Goal: Task Accomplishment & Management: Complete application form

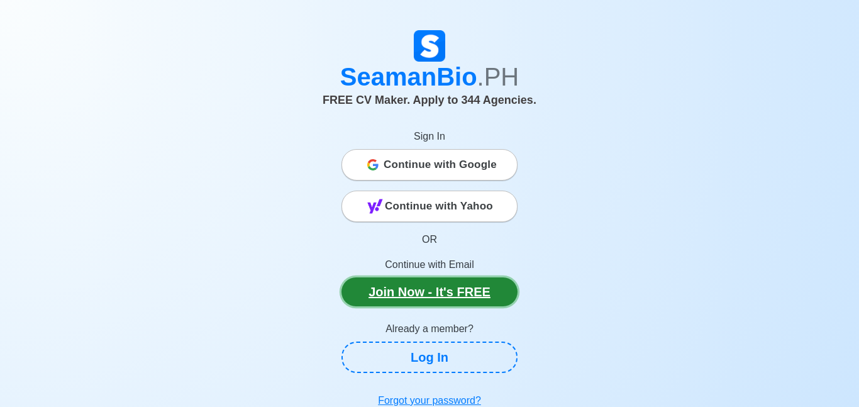
click at [456, 293] on link "Join Now - It's FREE" at bounding box center [430, 291] width 176 height 29
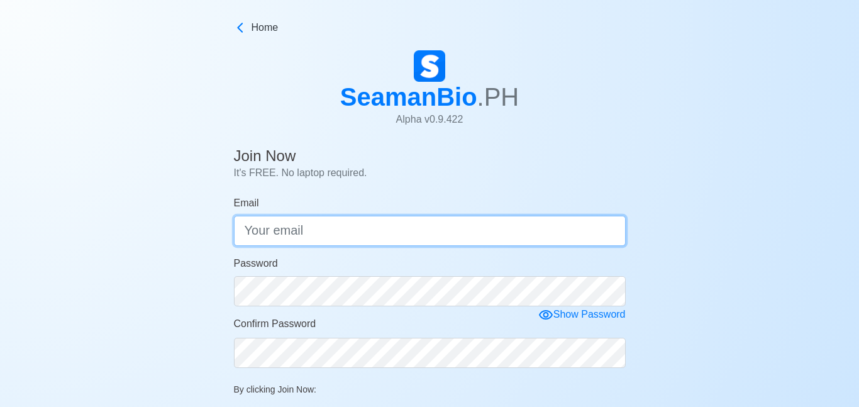
click at [409, 225] on input "Email" at bounding box center [430, 231] width 392 height 30
type input "[EMAIL_ADDRESS][DOMAIN_NAME]"
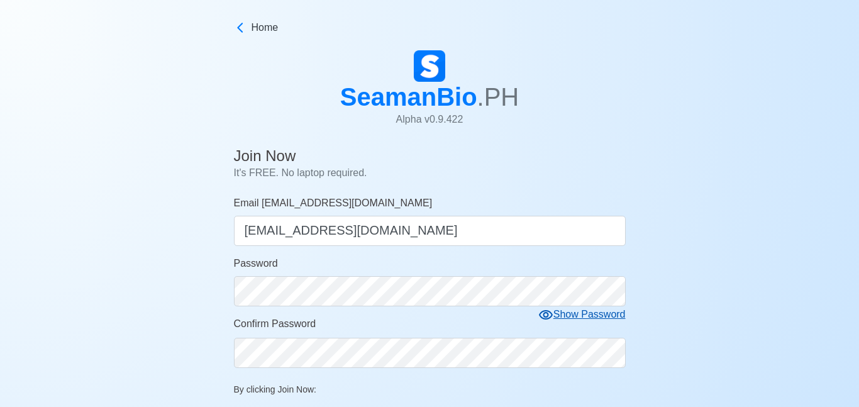
click at [561, 318] on div "Show Password" at bounding box center [582, 315] width 87 height 16
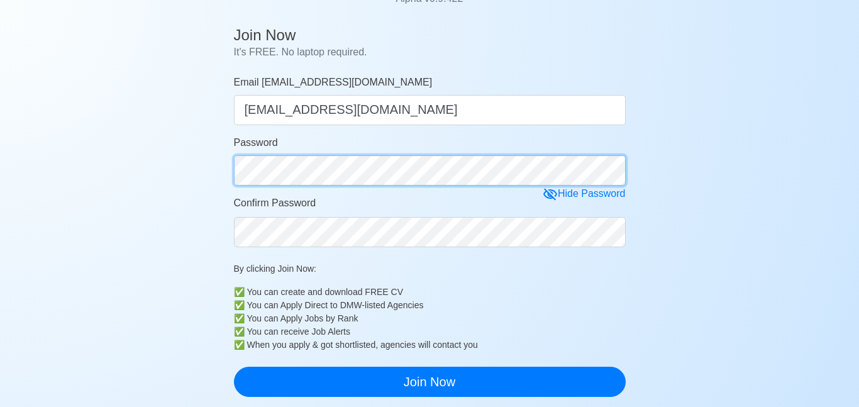
scroll to position [143, 0]
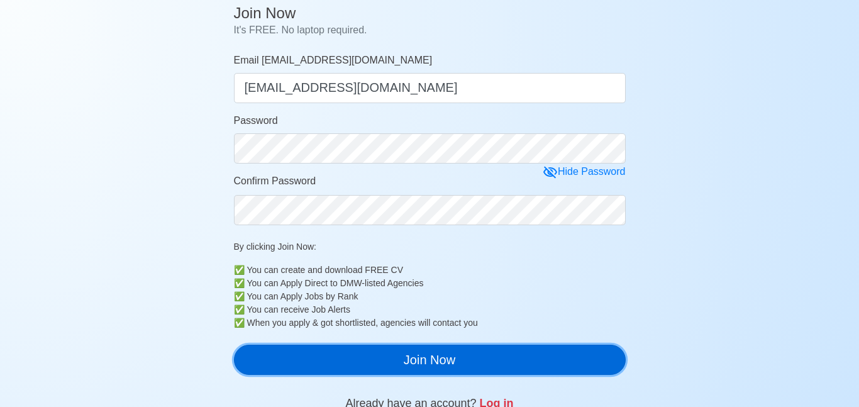
click at [398, 357] on button "Join Now" at bounding box center [430, 360] width 392 height 30
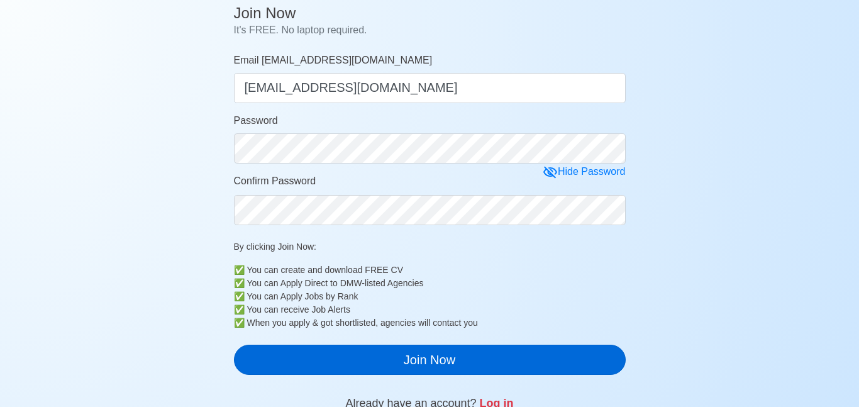
scroll to position [15, 0]
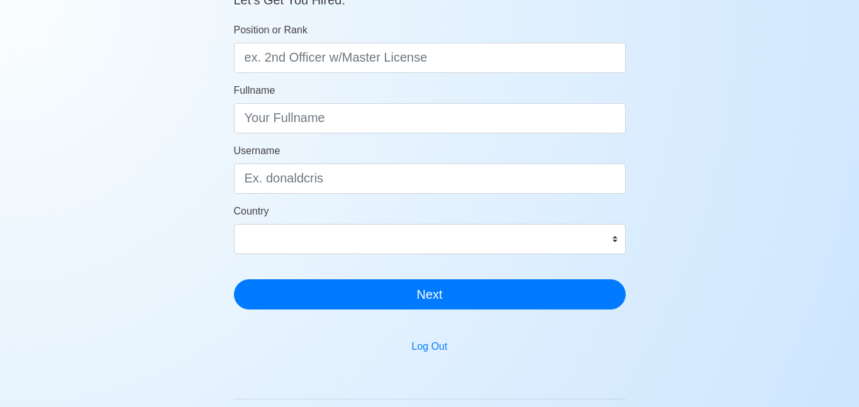
scroll to position [159, 0]
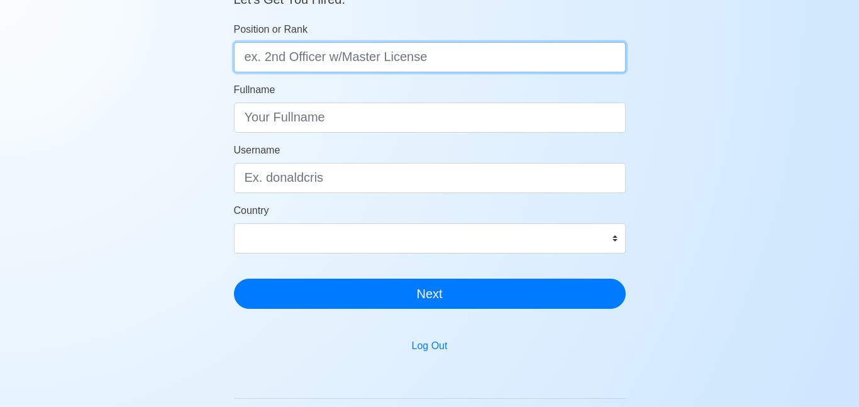
click at [406, 69] on input "Position or Rank" at bounding box center [430, 57] width 392 height 30
type input "e"
type input "Engine Cadet"
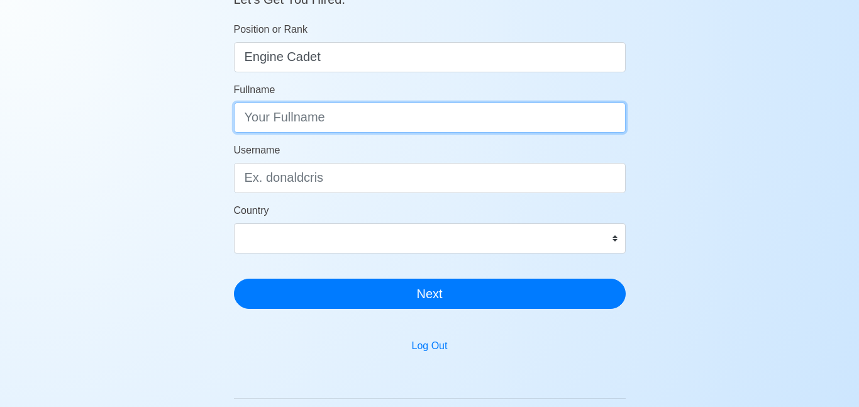
click at [374, 130] on input "Fullname" at bounding box center [430, 118] width 392 height 30
type input "e"
type input "Elrin Donn LImbago"
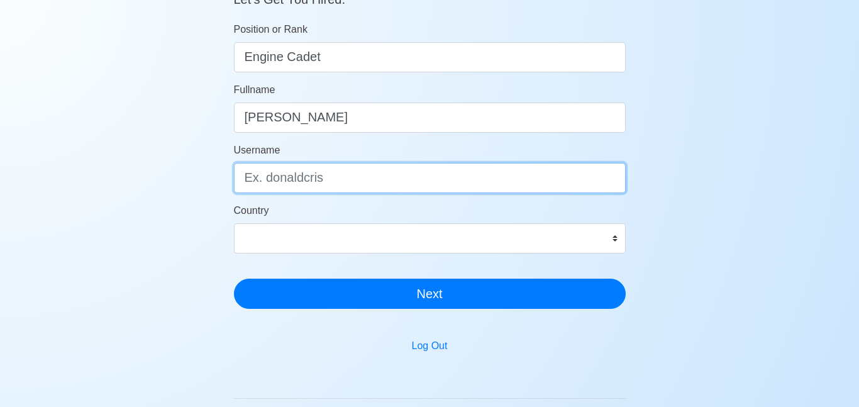
click at [371, 187] on input "Username" at bounding box center [430, 178] width 392 height 30
type input "dough_nie"
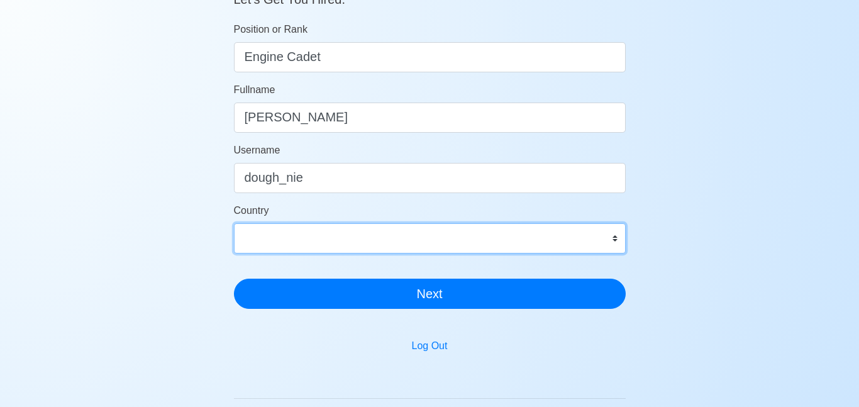
click at [451, 233] on select "Afghanistan Åland Islands Albania Algeria American Samoa Andorra Angola Anguill…" at bounding box center [430, 238] width 392 height 30
select select "PH"
click at [234, 223] on select "Afghanistan Åland Islands Albania Algeria American Samoa Andorra Angola Anguill…" at bounding box center [430, 238] width 392 height 30
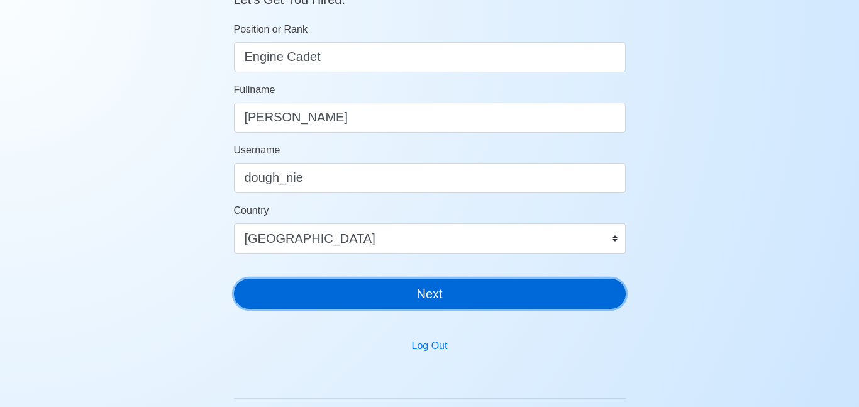
click at [416, 296] on button "Next" at bounding box center [430, 294] width 392 height 30
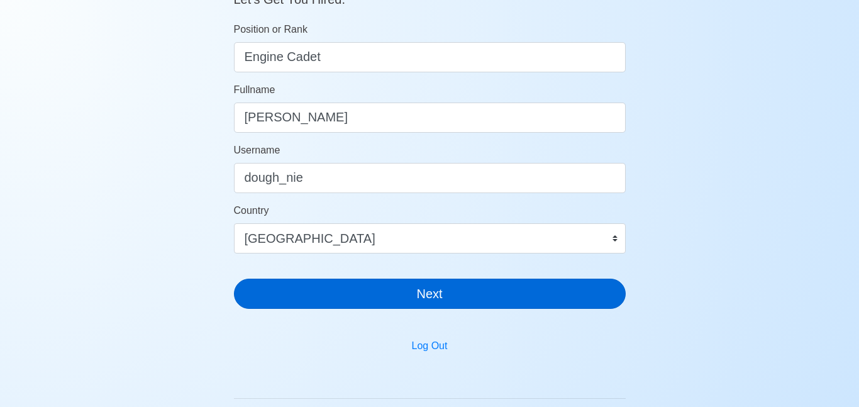
scroll to position [15, 0]
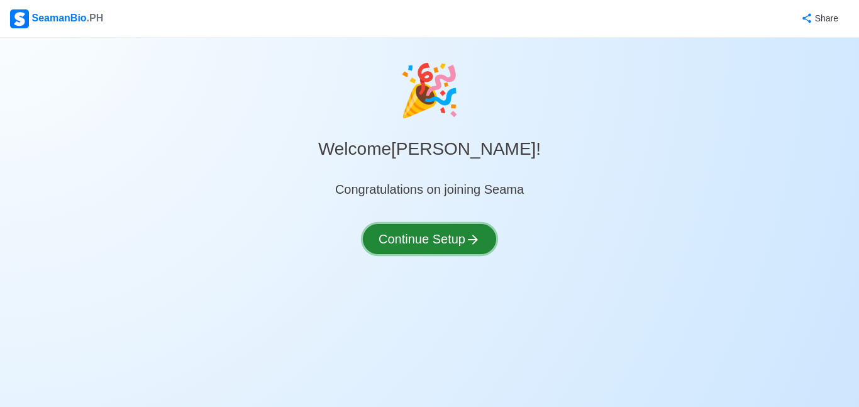
click at [466, 249] on button "Continue Setup" at bounding box center [429, 239] width 133 height 30
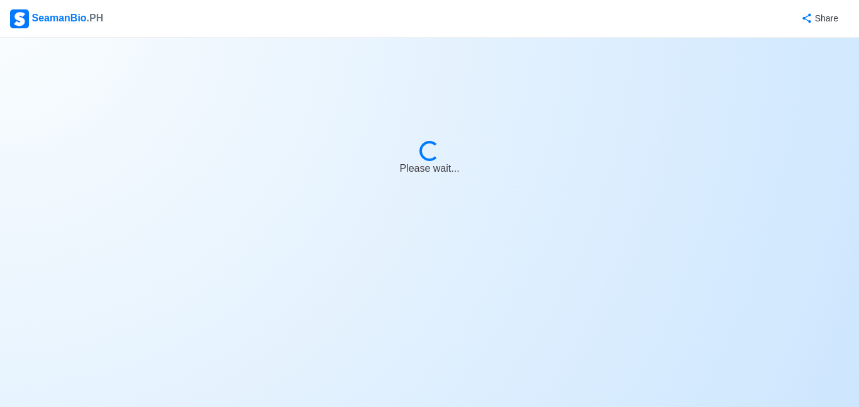
select select "Visible for Hiring"
select select "PH"
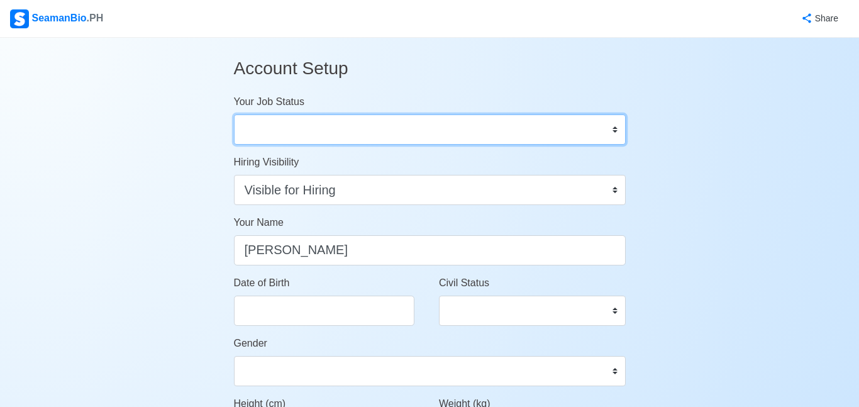
click at [456, 131] on select "Onboard Actively Looking for Job Not Looking for Job" at bounding box center [430, 130] width 392 height 30
select select "Onboard"
click at [234, 115] on select "Onboard Actively Looking for Job Not Looking for Job" at bounding box center [430, 130] width 392 height 30
click at [441, 130] on select "Onboard Actively Looking for Job Not Looking for Job" at bounding box center [430, 130] width 392 height 30
click at [450, 135] on select "Onboard Actively Looking for Job Not Looking for Job" at bounding box center [430, 130] width 392 height 30
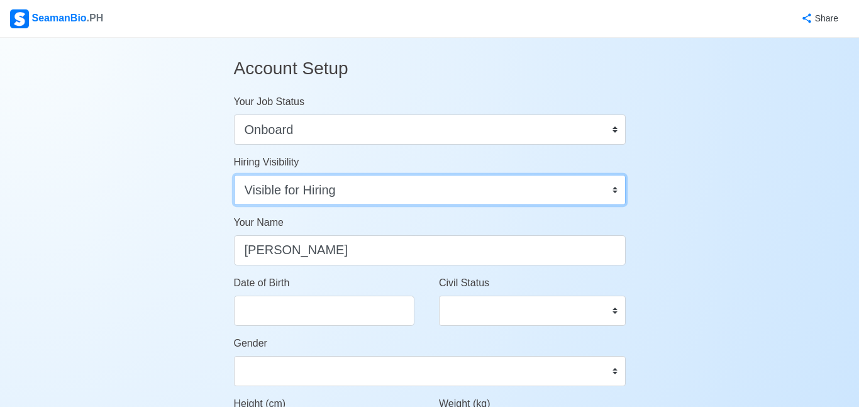
click at [457, 198] on select "Visible for Hiring Not Visible for Hiring" at bounding box center [430, 190] width 392 height 30
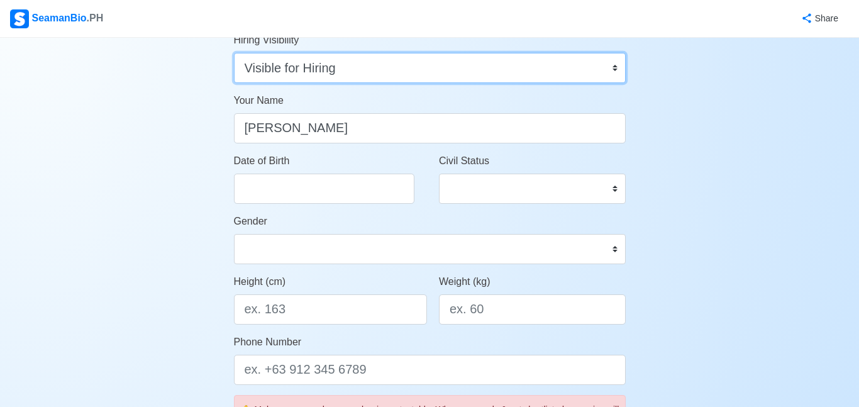
scroll to position [128, 0]
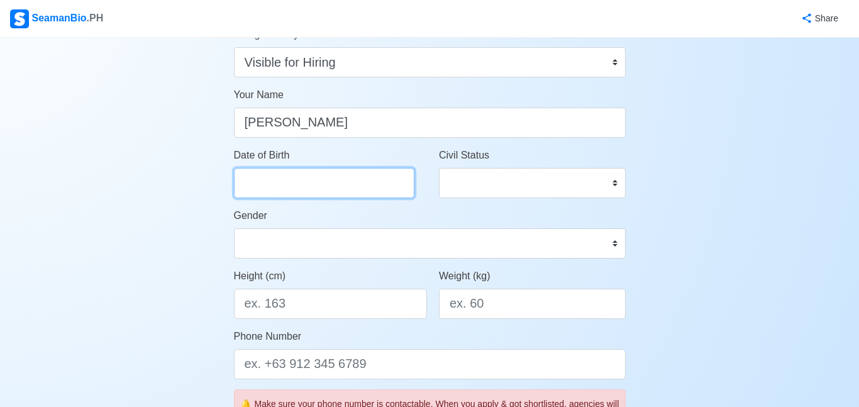
click at [415, 182] on input "Date of Birth" at bounding box center [324, 183] width 181 height 30
select select "****"
select select "*********"
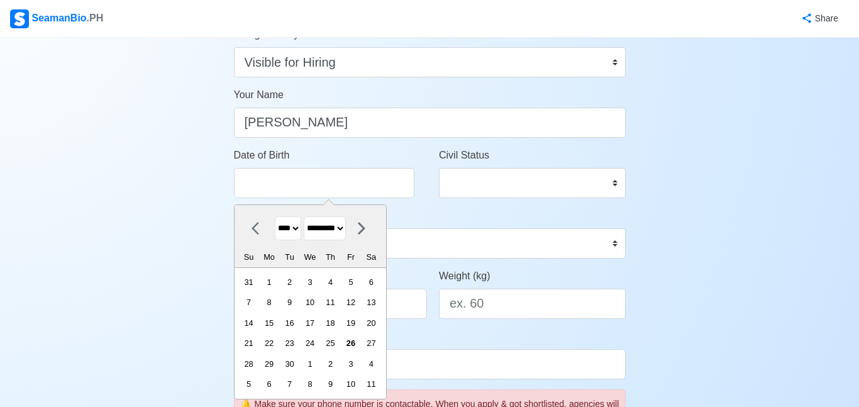
click at [288, 223] on select "**** **** **** **** **** **** **** **** **** **** **** **** **** **** **** ****…" at bounding box center [288, 228] width 26 height 25
select select "****"
click at [275, 216] on select "**** **** **** **** **** **** **** **** **** **** **** **** **** **** **** ****…" at bounding box center [288, 228] width 26 height 25
click at [331, 238] on select "******* ******** ***** ***** *** **** **** ****** ********* ******* ******** **…" at bounding box center [325, 228] width 42 height 25
select select "*******"
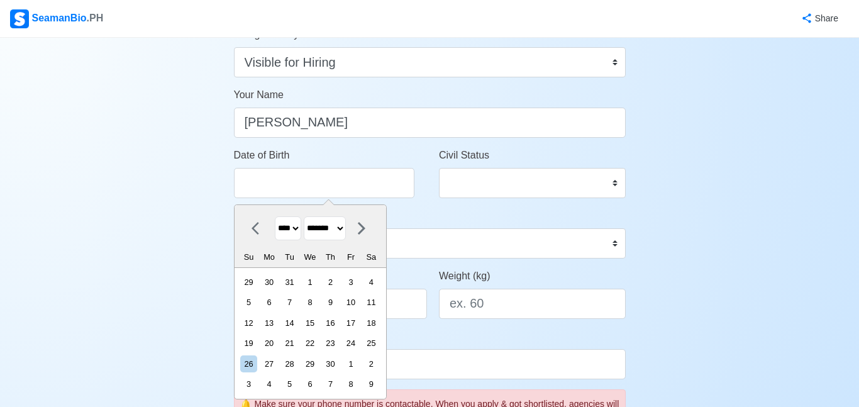
click at [306, 216] on select "******* ******** ***** ***** *** **** **** ****** ********* ******* ******** **…" at bounding box center [325, 228] width 42 height 25
click at [374, 362] on div "31" at bounding box center [371, 363] width 17 height 17
type input "01/31/2004"
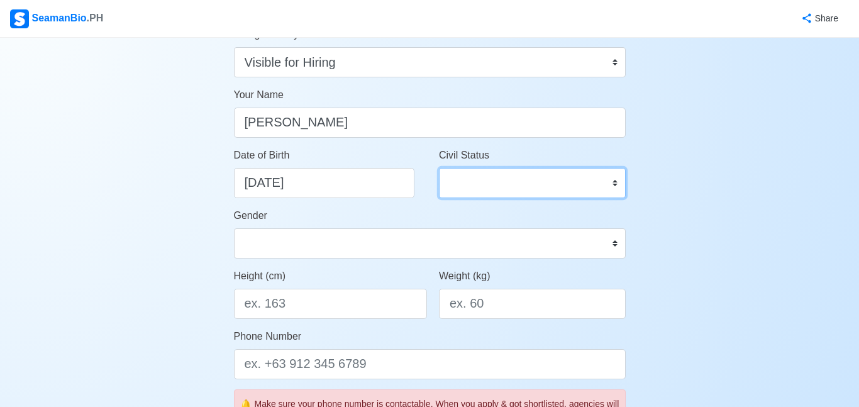
click at [514, 190] on select "Single Married Widowed Separated" at bounding box center [532, 183] width 187 height 30
select select "Single"
click at [439, 168] on select "Single Married Widowed Separated" at bounding box center [532, 183] width 187 height 30
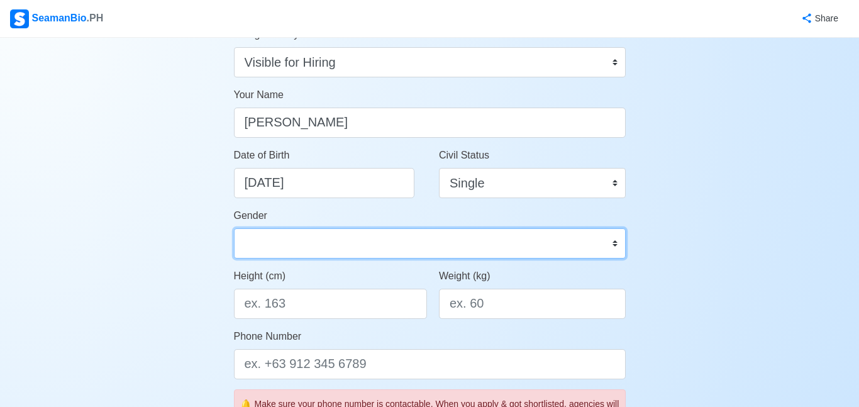
click at [371, 242] on select "Male Female" at bounding box center [430, 243] width 392 height 30
select select "Male"
click at [234, 228] on select "Male Female" at bounding box center [430, 243] width 392 height 30
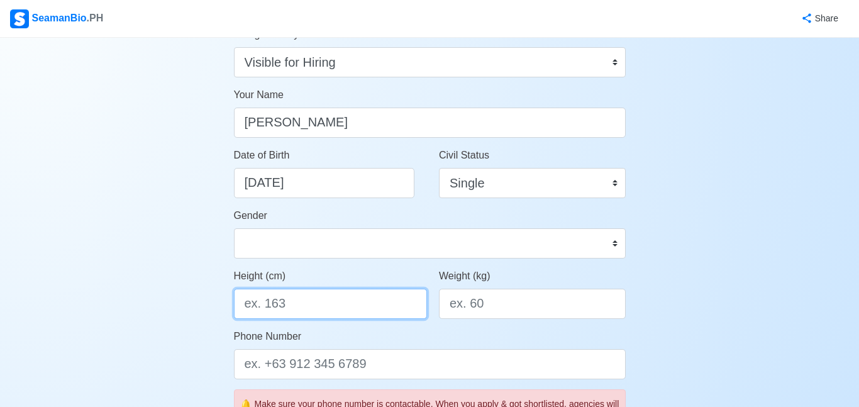
click at [359, 310] on input "Height (cm)" at bounding box center [331, 304] width 194 height 30
type input "164"
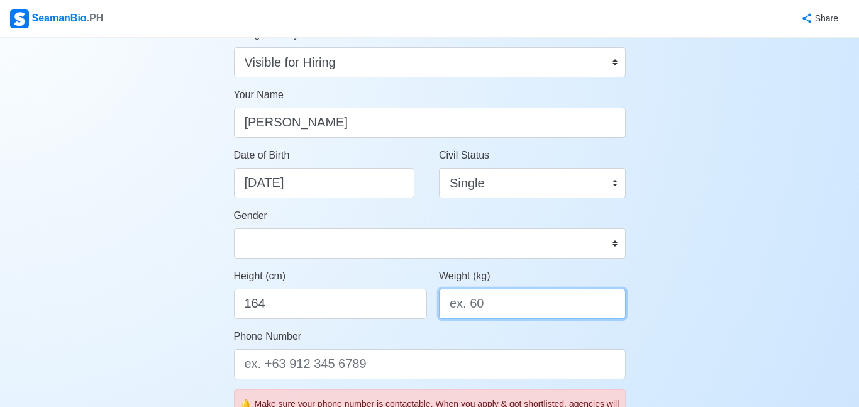
click at [481, 301] on input "Weight (kg)" at bounding box center [532, 304] width 187 height 30
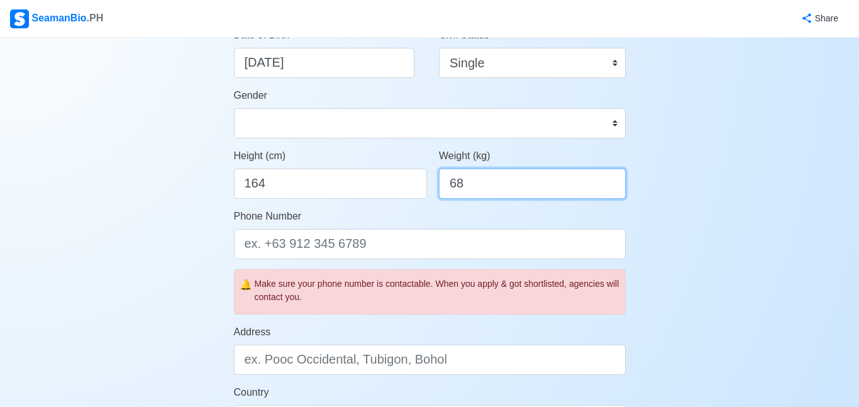
scroll to position [268, 0]
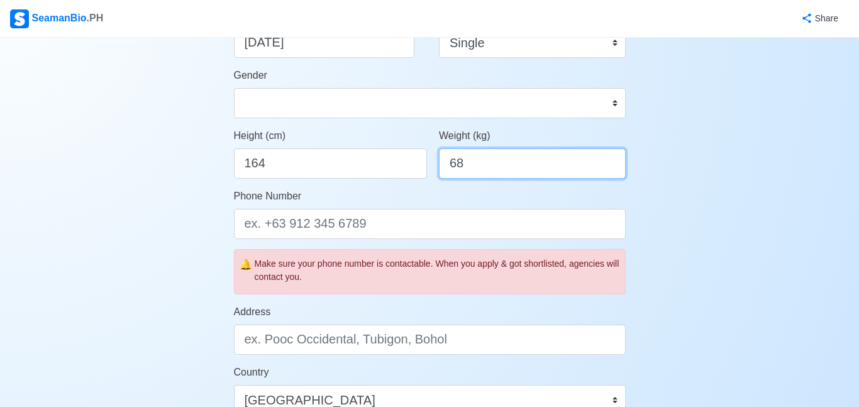
type input "68"
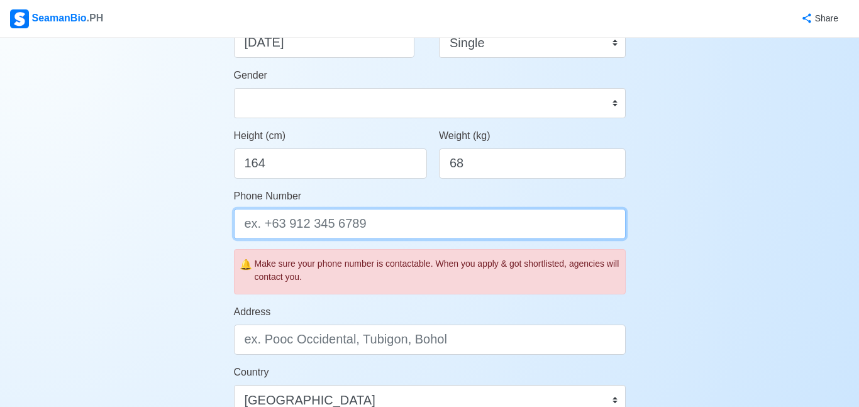
click at [400, 210] on input "Phone Number" at bounding box center [430, 224] width 392 height 30
type input "09762085916"
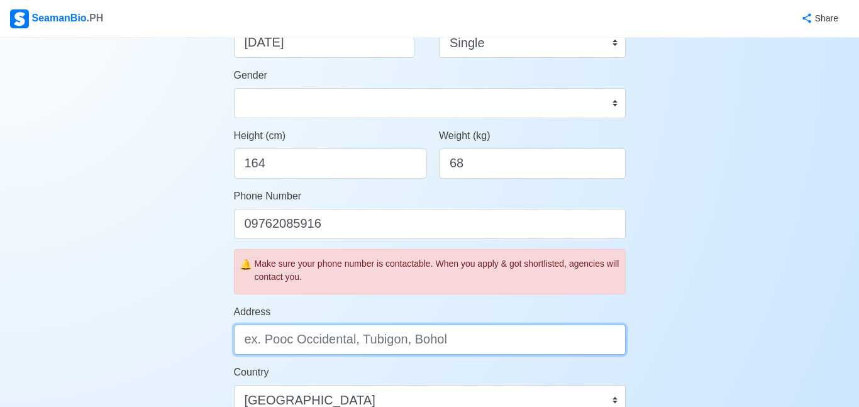
click at [469, 335] on input "Address" at bounding box center [430, 340] width 392 height 30
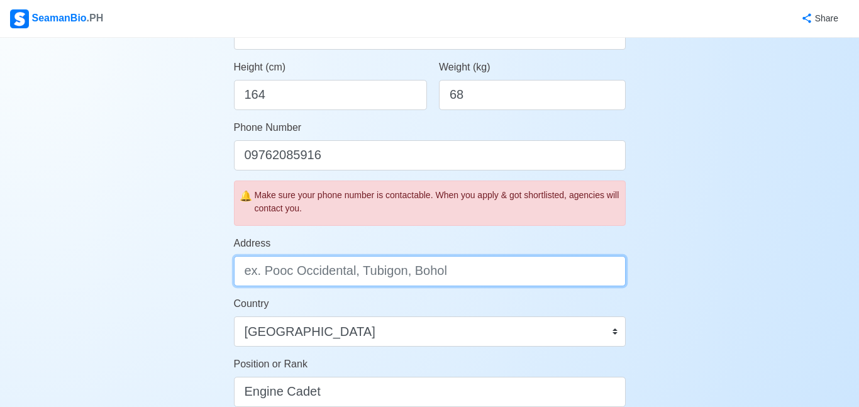
scroll to position [338, 0]
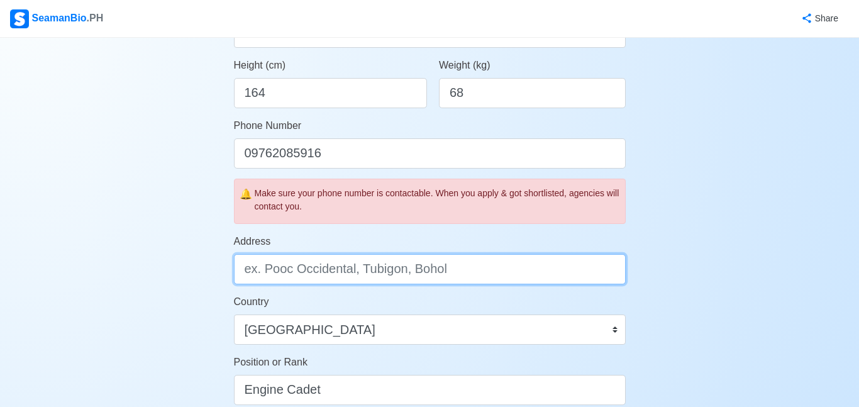
type input "f"
click at [307, 269] on input "Fatima, Uby, Bohol" at bounding box center [430, 269] width 392 height 30
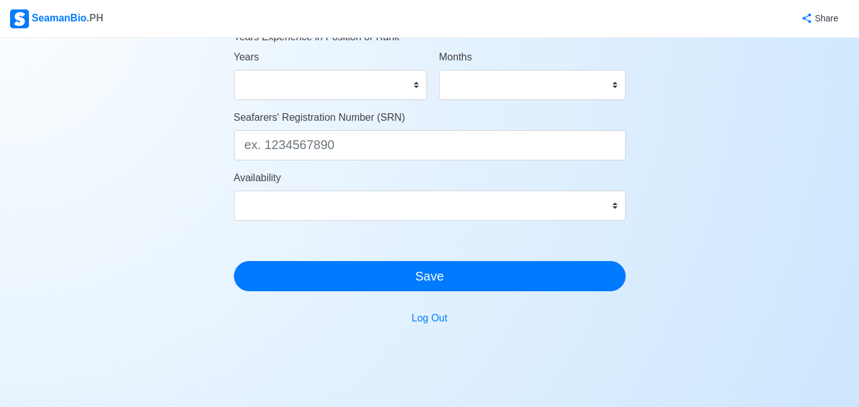
scroll to position [732, 0]
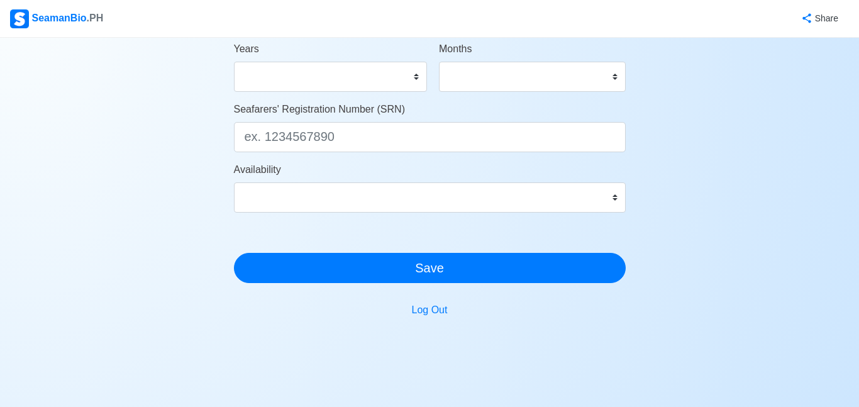
type input "Fatima, Ubay, Bohol"
click at [403, 76] on select "0 1 2 3 4 5 6 7 8 9 10 11 12 13 14 15 16 17 18 19 20 21 22 23 24 25 26 27 28 29…" at bounding box center [331, 77] width 194 height 30
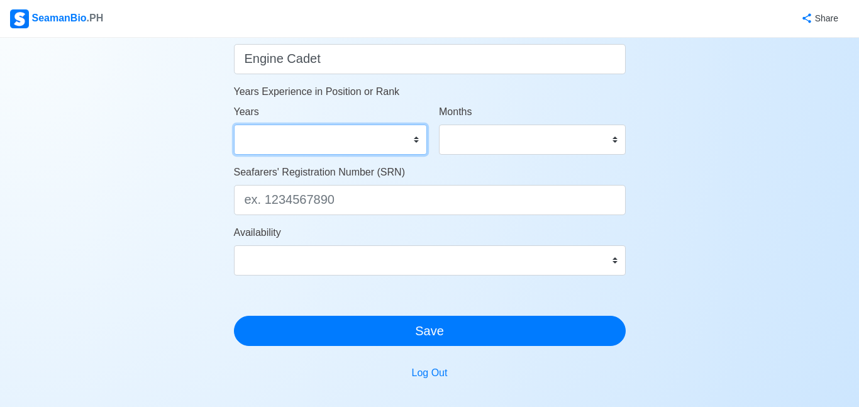
scroll to position [667, 0]
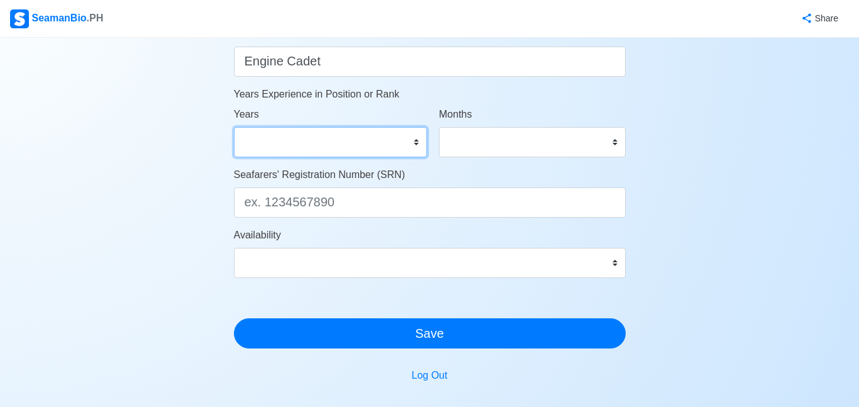
click at [374, 145] on select "0 1 2 3 4 5 6 7 8 9 10 11 12 13 14 15 16 17 18 19 20 21 22 23 24 25 26 27 28 29…" at bounding box center [331, 142] width 194 height 30
select select "0"
click at [234, 127] on select "0 1 2 3 4 5 6 7 8 9 10 11 12 13 14 15 16 17 18 19 20 21 22 23 24 25 26 27 28 29…" at bounding box center [331, 142] width 194 height 30
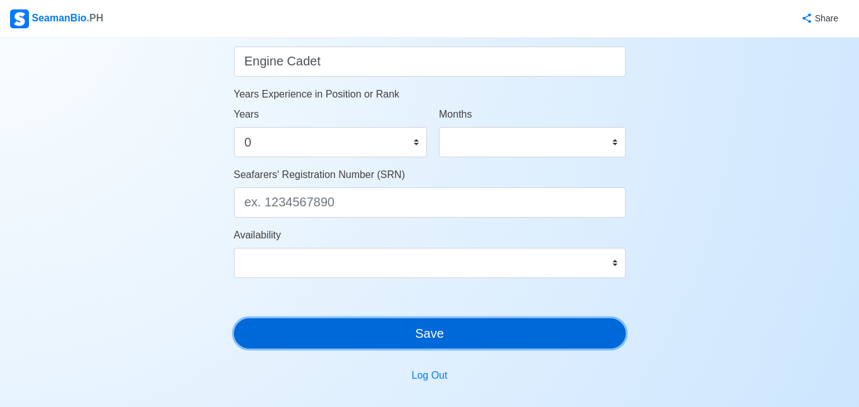
click at [491, 346] on button "Save" at bounding box center [430, 333] width 392 height 30
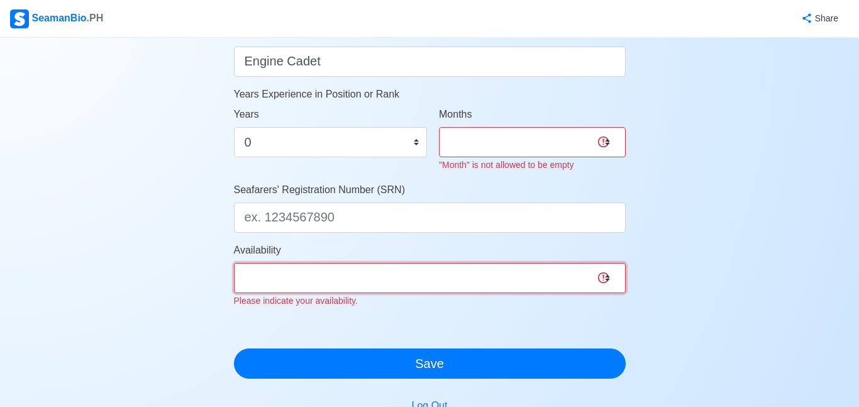
click at [584, 269] on select "Immediate Oct 2025 Nov 2025 Dec 2025 Jan 2026 Feb 2026 Mar 2026 Apr 2026 May 20…" at bounding box center [430, 278] width 392 height 30
select select "4102416000000"
click at [234, 263] on select "Immediate Oct 2025 Nov 2025 Dec 2025 Jan 2026 Feb 2026 Mar 2026 Apr 2026 May 20…" at bounding box center [430, 278] width 392 height 30
click at [534, 154] on select "0 1 2 3 4 5 6 7 8 9 10 11" at bounding box center [532, 142] width 187 height 30
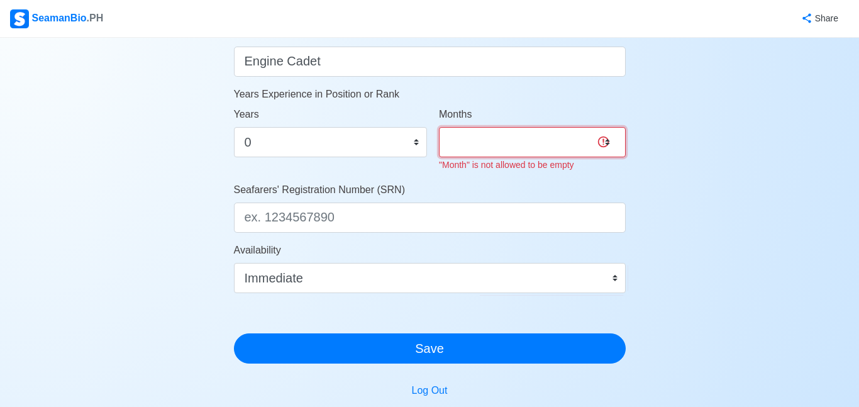
click at [534, 154] on select "0 1 2 3 4 5 6 7 8 9 10 11" at bounding box center [532, 142] width 187 height 30
select select "0"
click at [439, 127] on select "0 1 2 3 4 5 6 7 8 9 10 11" at bounding box center [532, 142] width 187 height 30
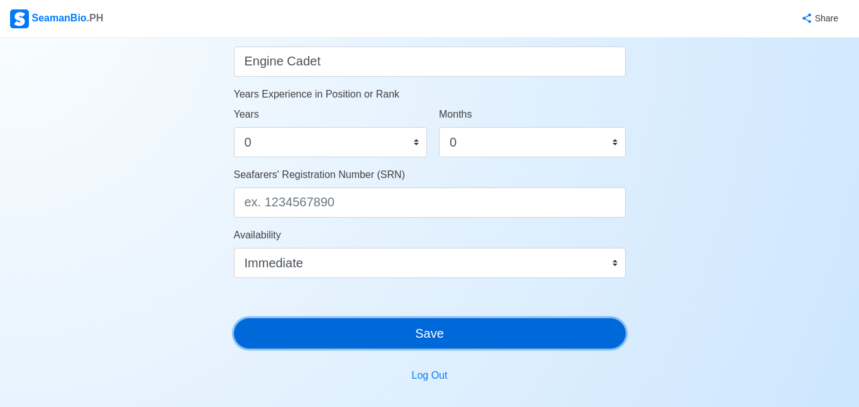
click at [501, 333] on button "Save" at bounding box center [430, 333] width 392 height 30
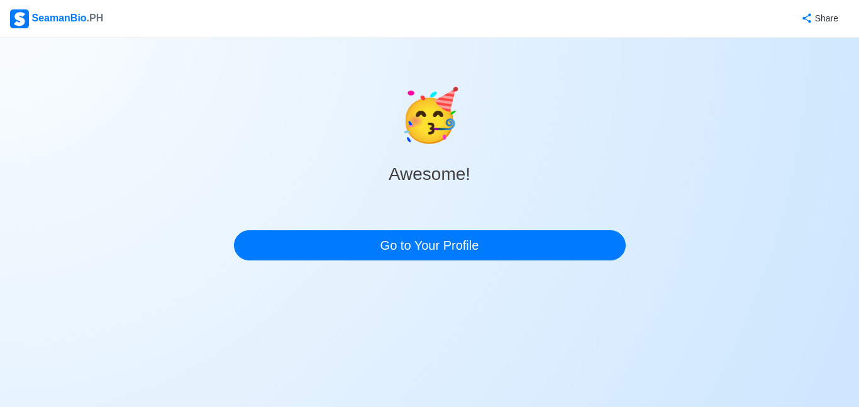
scroll to position [0, 0]
click at [463, 262] on div "🥳 Awesome! Go to Your Profile" at bounding box center [430, 154] width 392 height 233
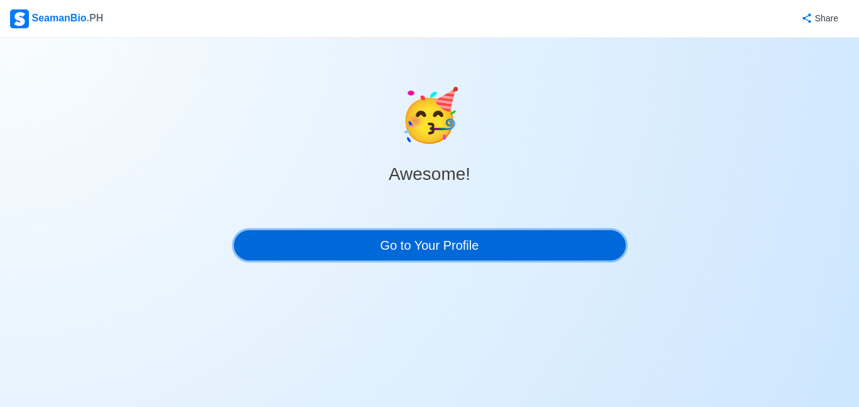
click at [462, 255] on link "Go to Your Profile" at bounding box center [430, 245] width 392 height 30
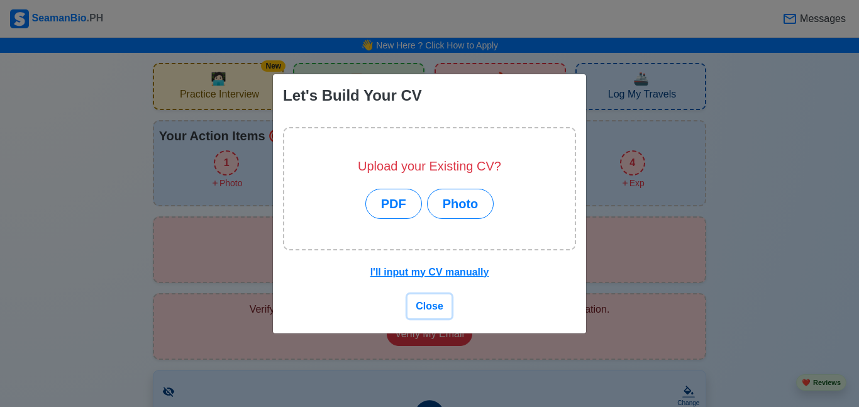
click at [435, 307] on span "Close" at bounding box center [430, 306] width 28 height 11
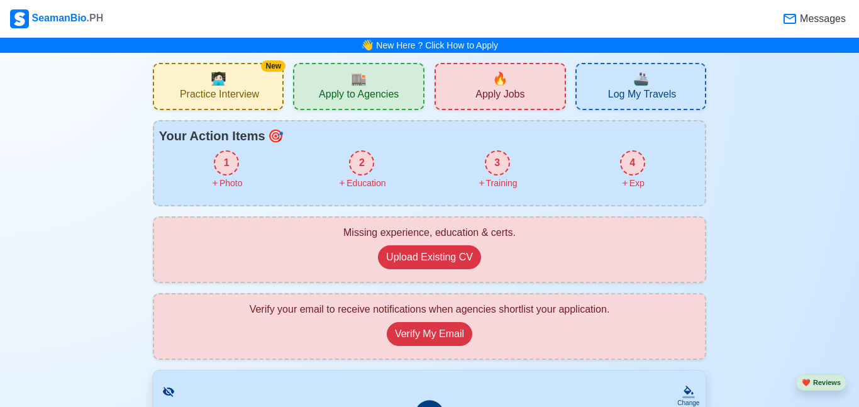
click at [247, 87] on div "New 🧑🏻‍💻 Practice Interview" at bounding box center [218, 86] width 131 height 47
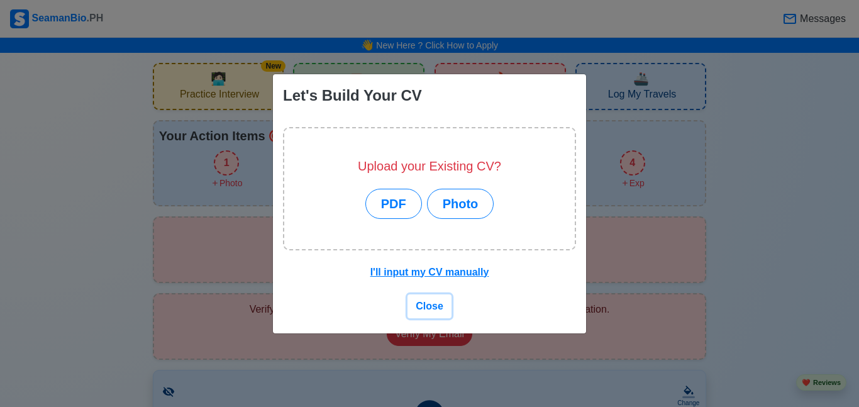
click at [443, 307] on button "Close" at bounding box center [430, 306] width 44 height 24
